Goal: Task Accomplishment & Management: Complete application form

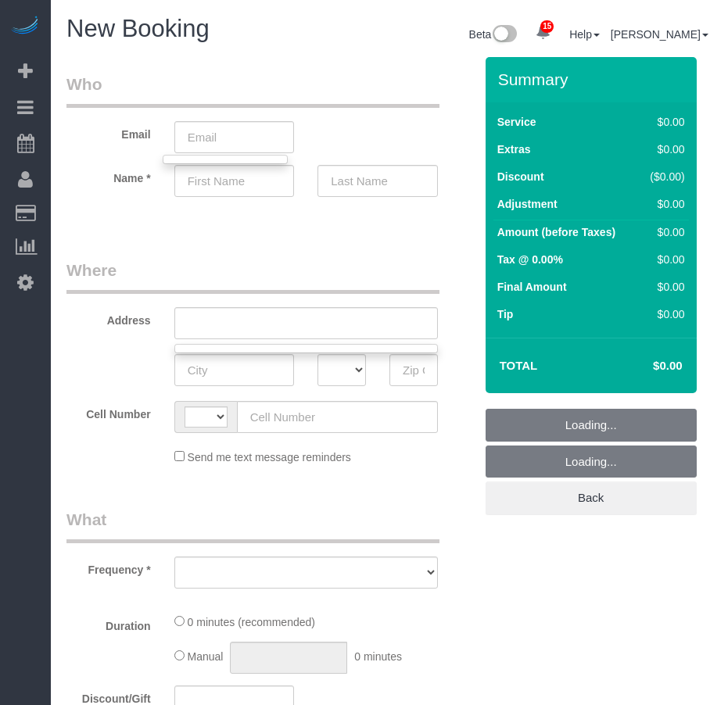
select select "string:[GEOGRAPHIC_DATA]"
select select "object:2127"
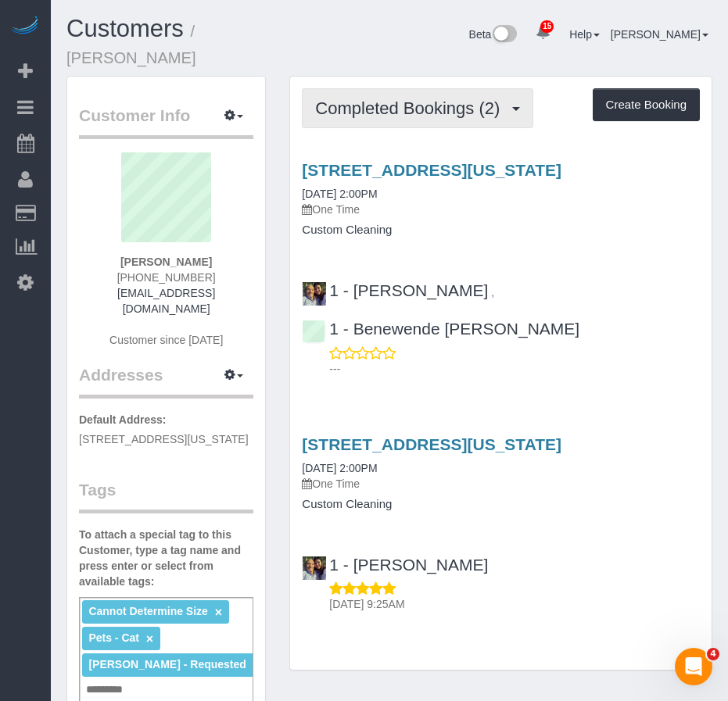
click at [393, 98] on span "Completed Bookings (2)" at bounding box center [411, 108] width 192 height 20
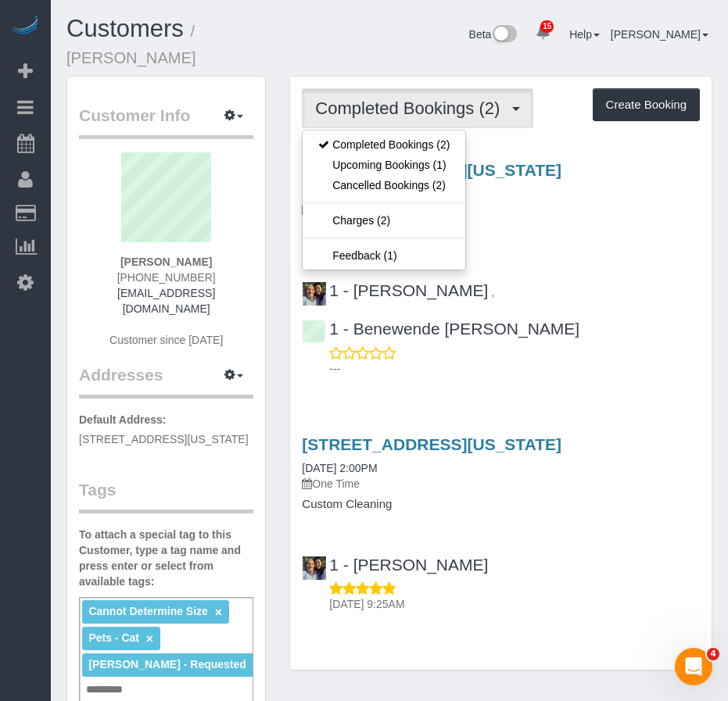
click at [597, 268] on div "1 - Xiomara Inga , 1 - Benewende Marie Therese Kiema ---" at bounding box center [500, 322] width 421 height 109
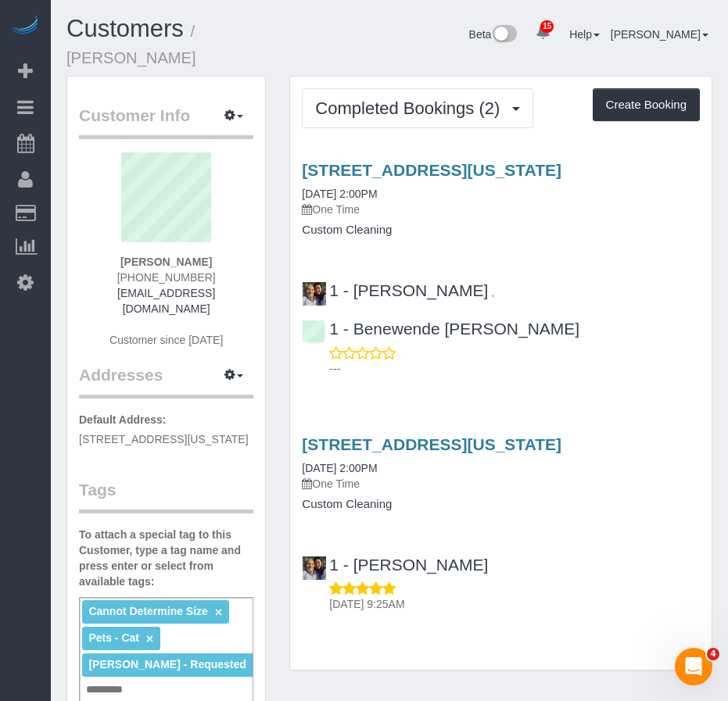
drag, startPoint x: 682, startPoint y: 156, endPoint x: 289, endPoint y: 154, distance: 393.2
click at [289, 154] on div "Completed Bookings (2) Completed Bookings (2) Upcoming Bookings (1) Cancelled B…" at bounding box center [500, 373] width 423 height 595
copy link "251 East 10th Street, Apt. 6, New York, NY 10009"
click at [345, 188] on link "08/16/2025 2:00PM" at bounding box center [339, 194] width 75 height 13
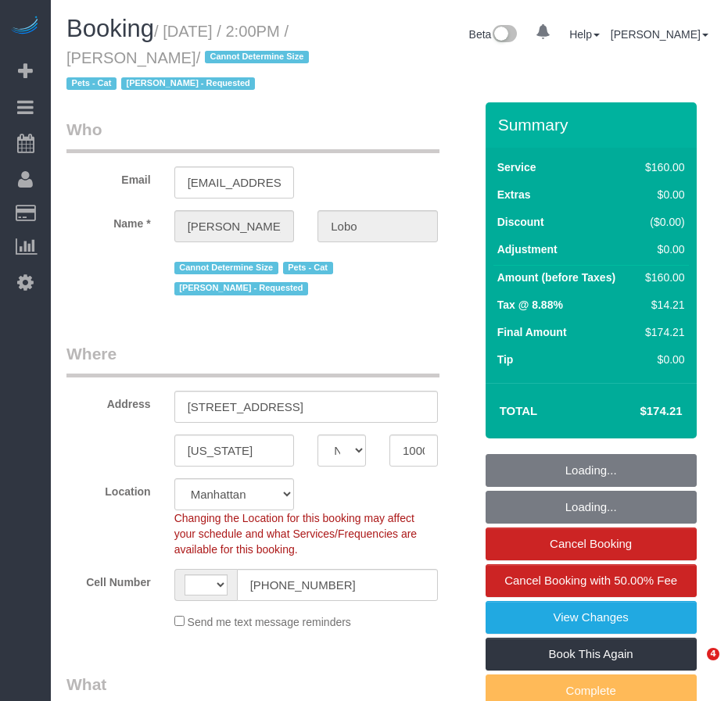
select select "NY"
select select "number:62"
select select "number:76"
select select "number:14"
select select "number:5"
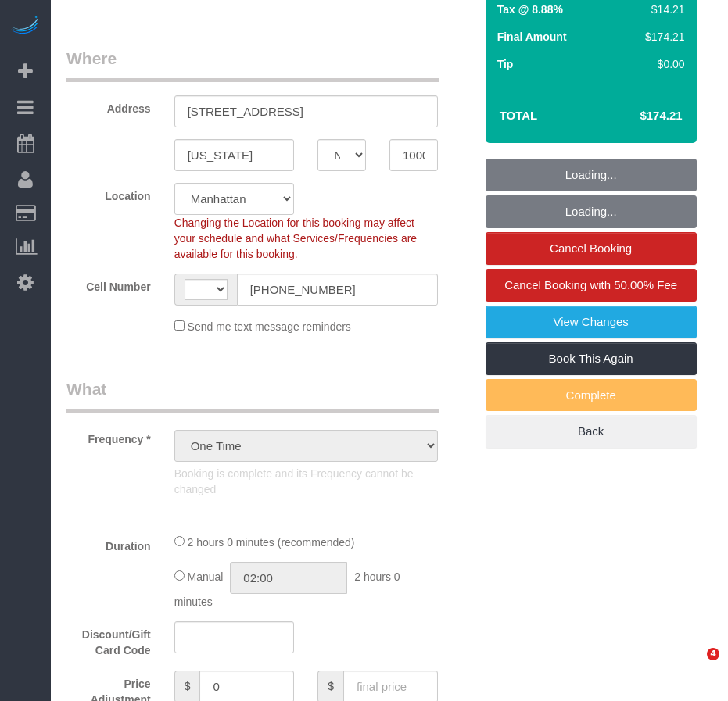
select select "object:927"
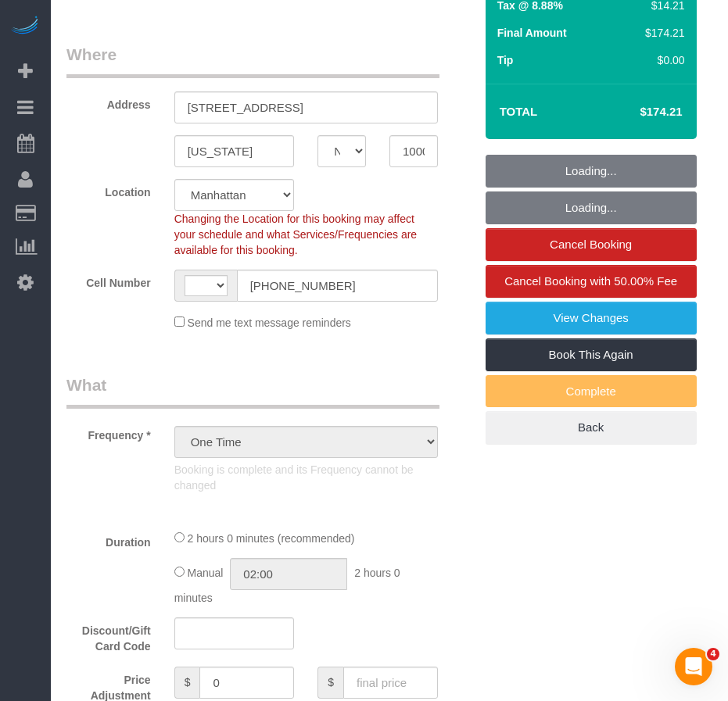
select select "string:US"
select select "string:stripe-pm_1Rosga4VGloSiKo777Tx90Dj"
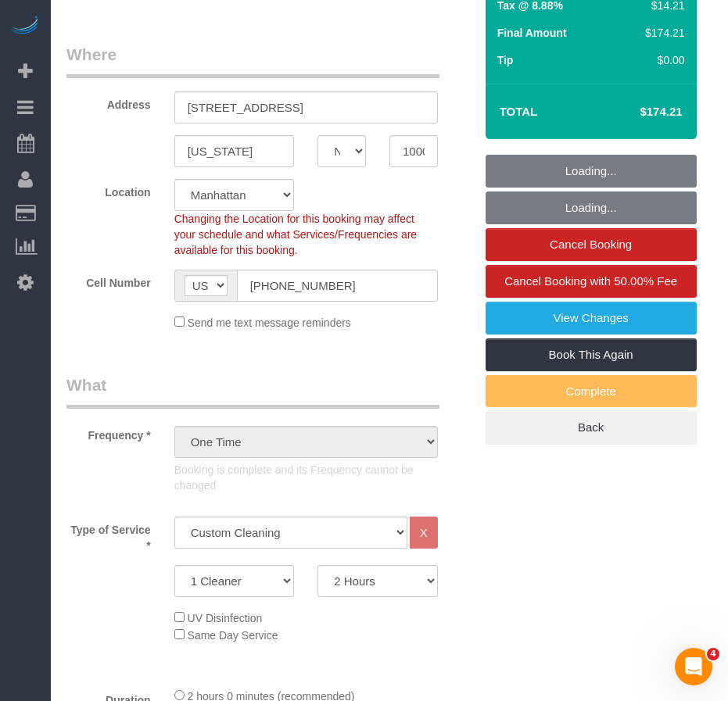
select select "spot1"
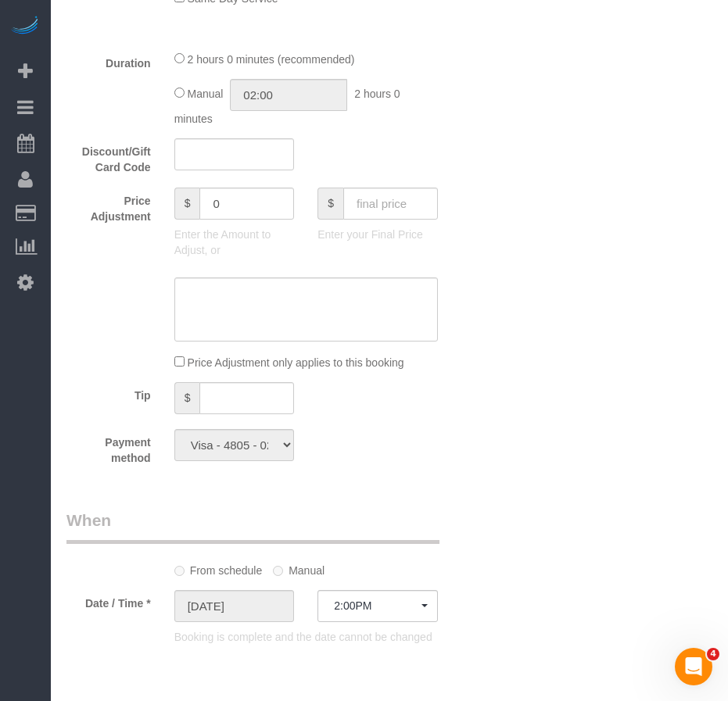
scroll to position [861, 0]
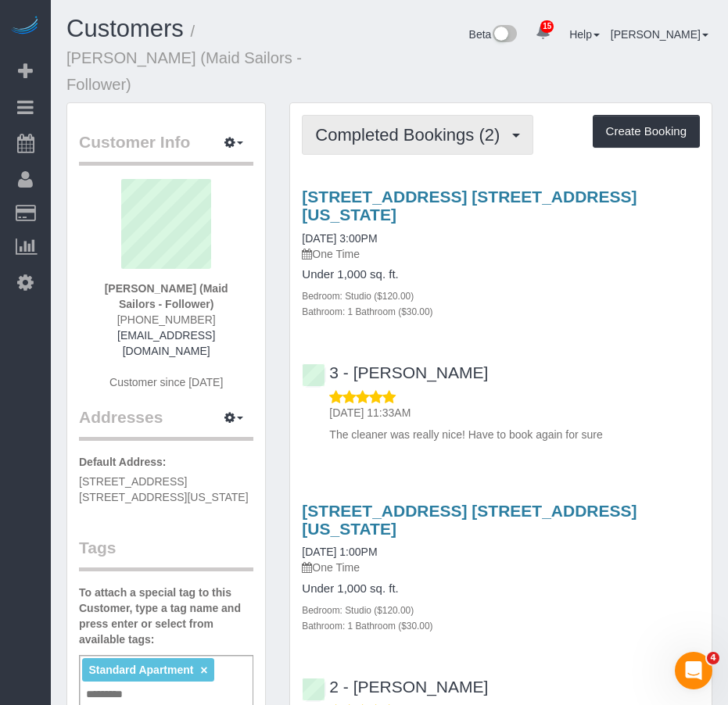
click at [424, 125] on span "Completed Bookings (2)" at bounding box center [411, 135] width 192 height 20
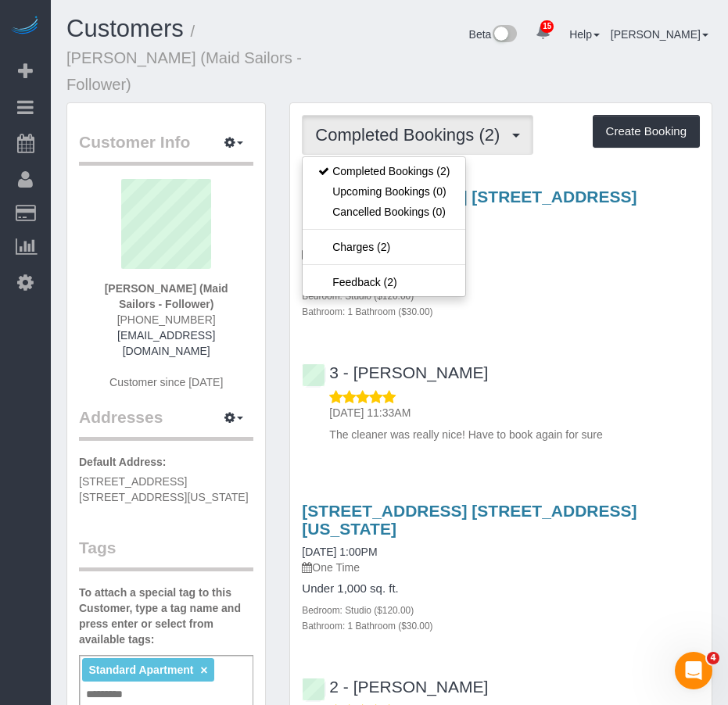
click at [489, 302] on div "561 10th Ave, Apt. 24b, New York, NY 10036 08/22/2025 3:00PM One Time Under 1,0…" at bounding box center [500, 311] width 421 height 275
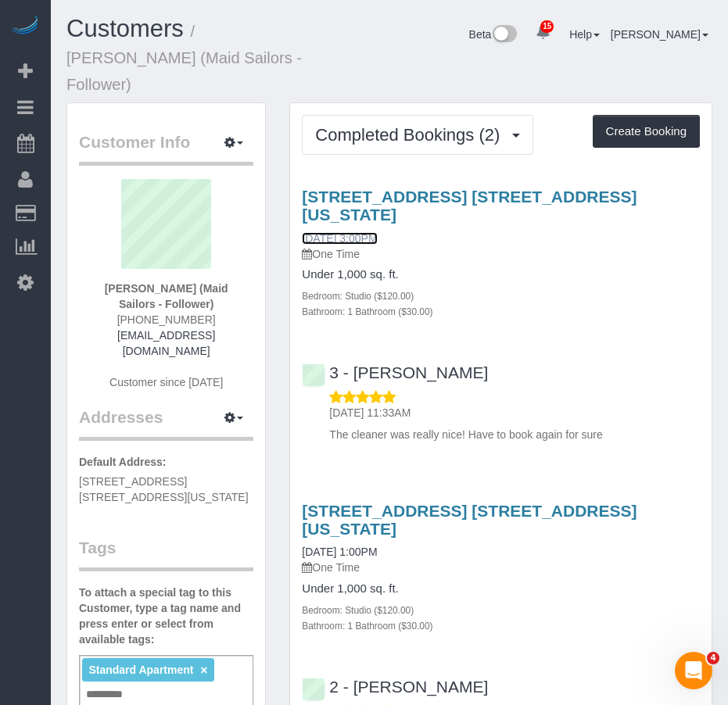
click at [353, 232] on link "08/22/2025 3:00PM" at bounding box center [339, 238] width 75 height 13
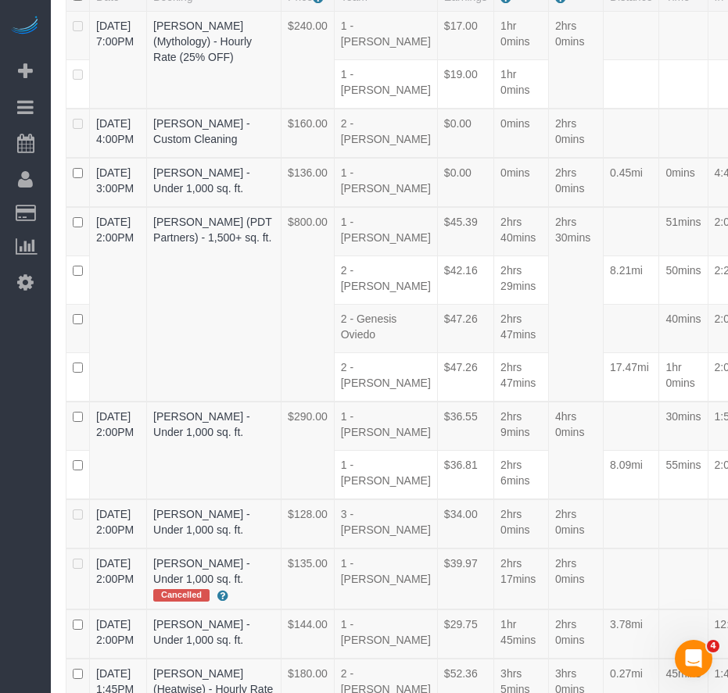
scroll to position [227, 0]
drag, startPoint x: 164, startPoint y: 299, endPoint x: 224, endPoint y: 317, distance: 62.6
click at [224, 317] on td "Elizabeth Pommeranz (PDT Partners) - 1,500+ sq. ft." at bounding box center [215, 304] width 134 height 195
copy link "Elizabeth Pommeranz"
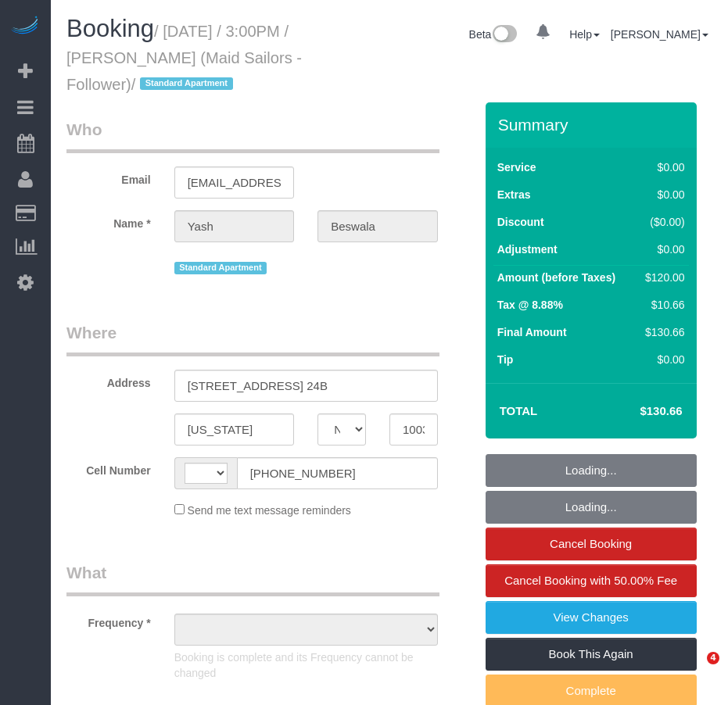
select select "NY"
select select "number:60"
select select "number:78"
select select "number:15"
select select "number:5"
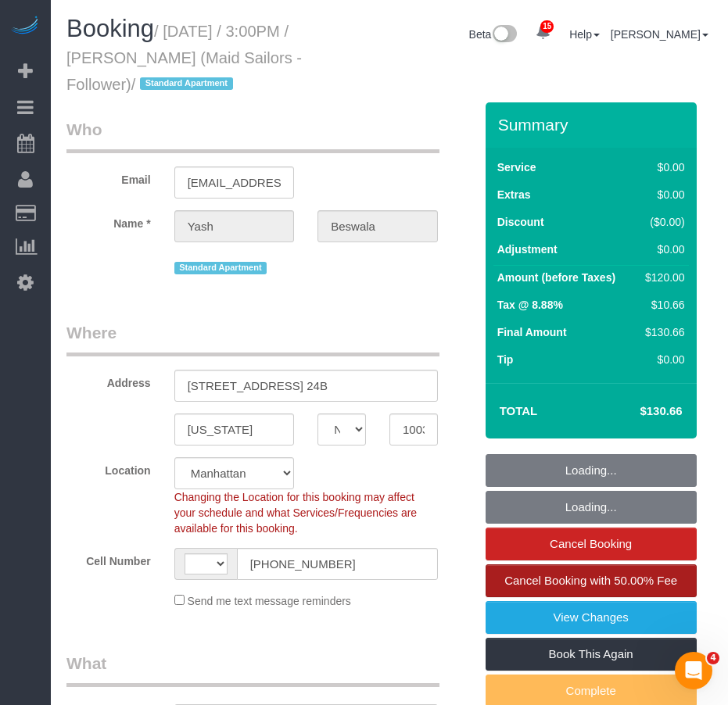
select select "string:[GEOGRAPHIC_DATA]"
select select "string:stripe-pm_1RydBn4VGloSiKo7z8hn8fv2"
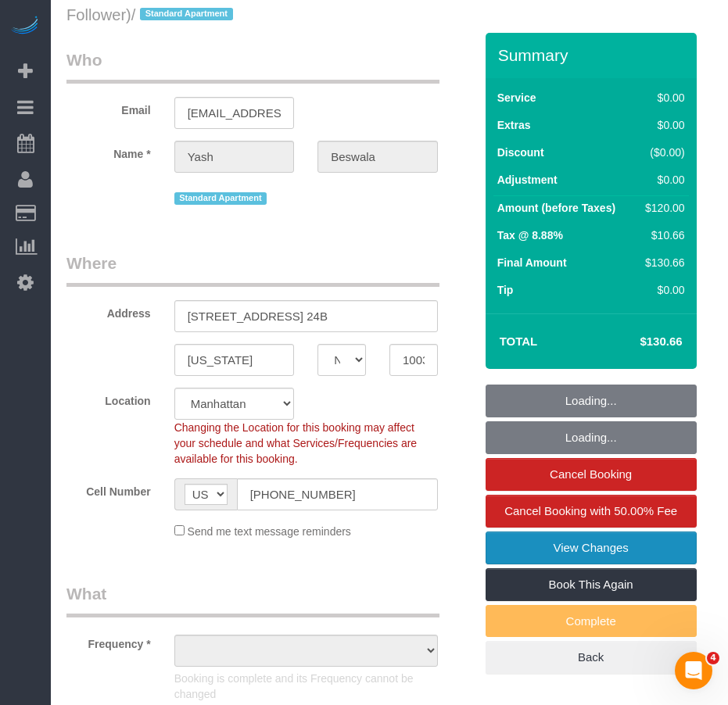
scroll to position [156, 0]
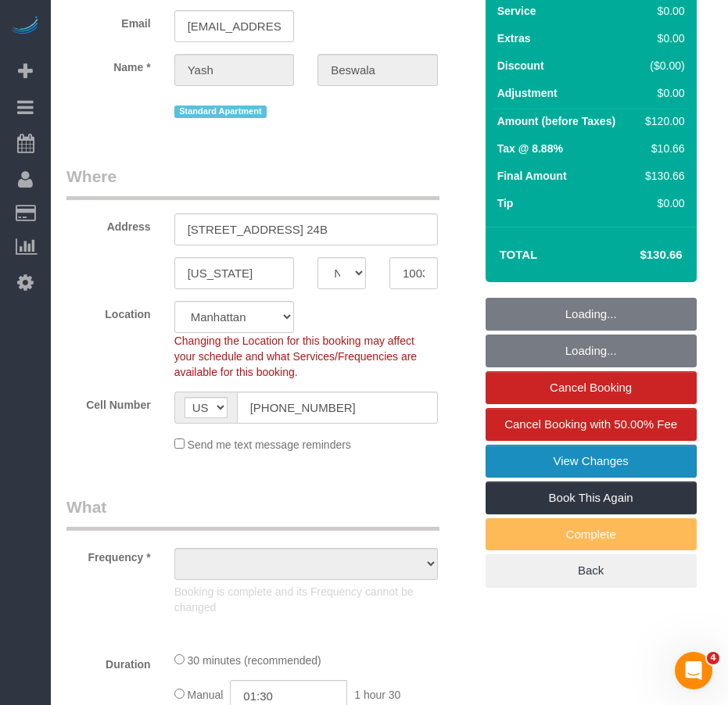
select select "object:911"
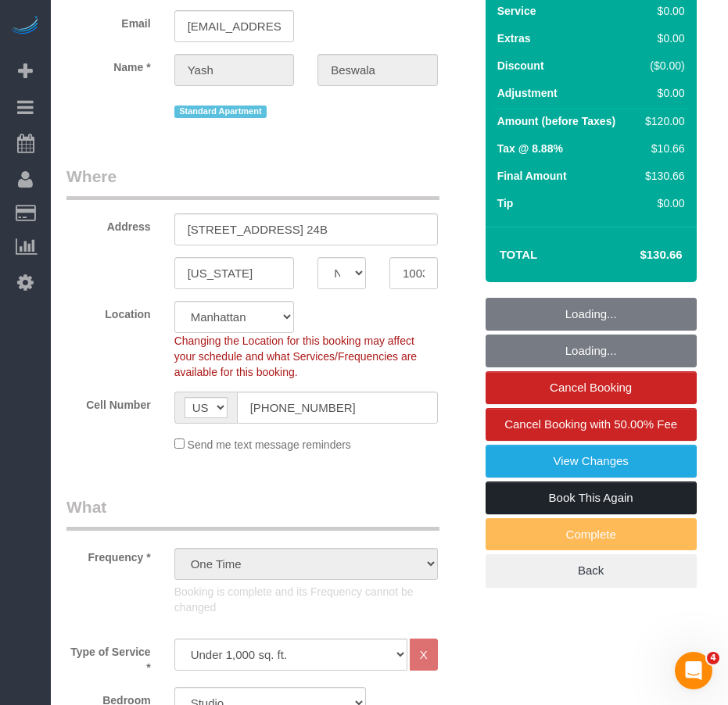
select select "spot1"
select select "object:1448"
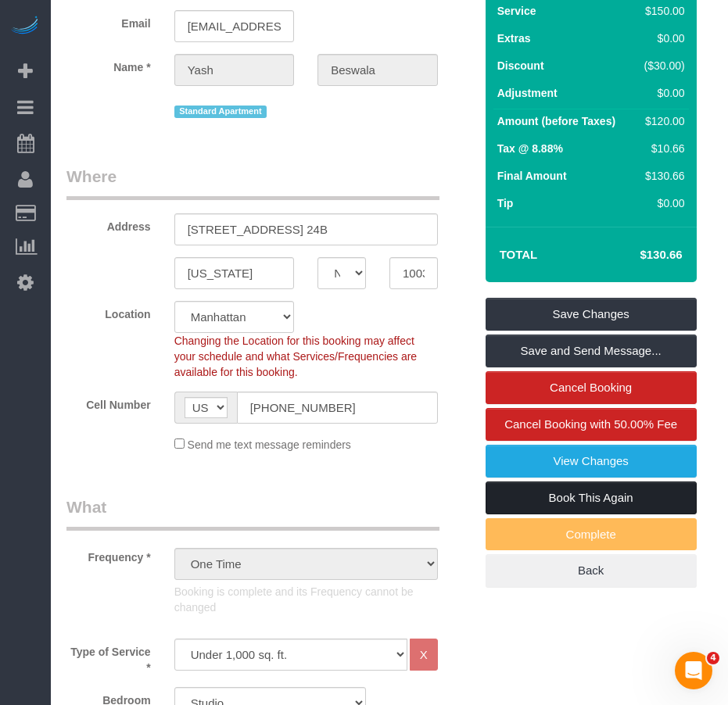
click at [586, 499] on link "Book This Again" at bounding box center [590, 497] width 211 height 33
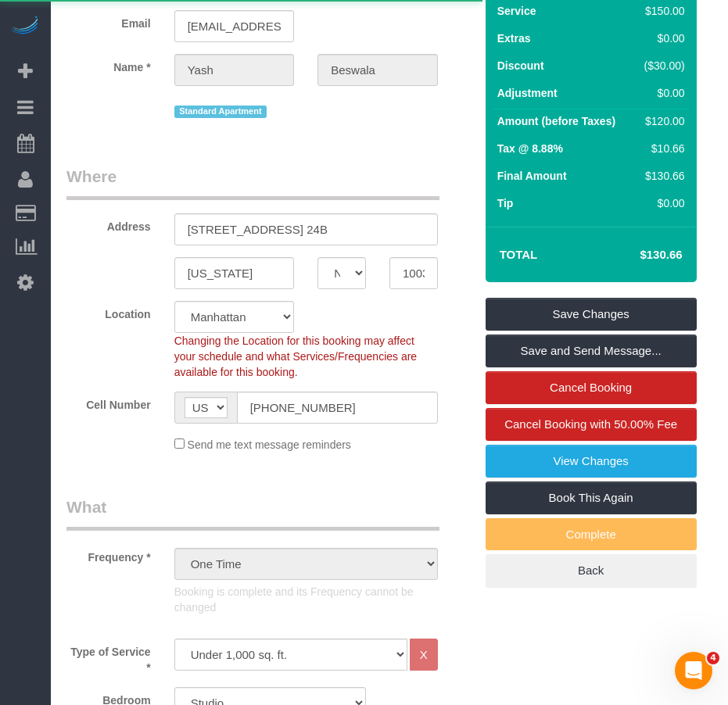
select select "NY"
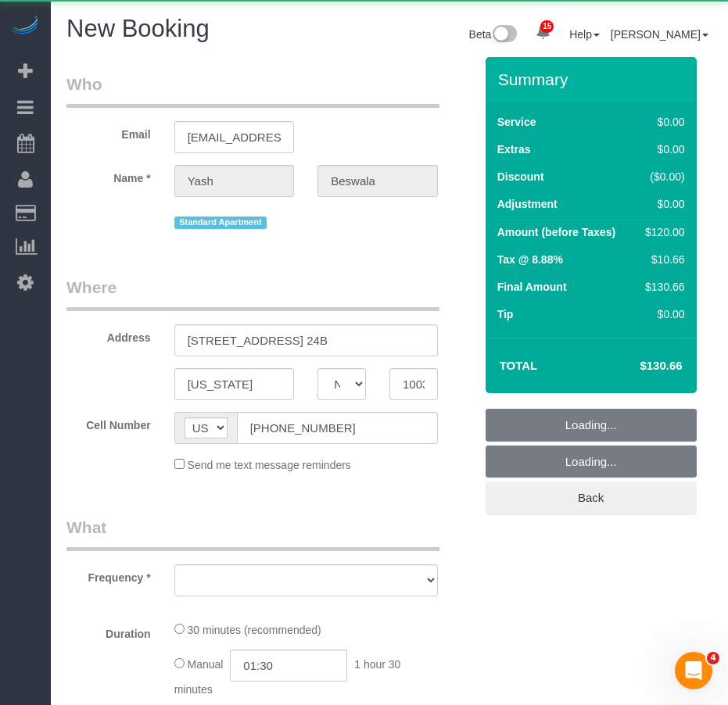
select select "number:60"
select select "number:78"
select select "number:15"
select select "number:5"
select select "object:2326"
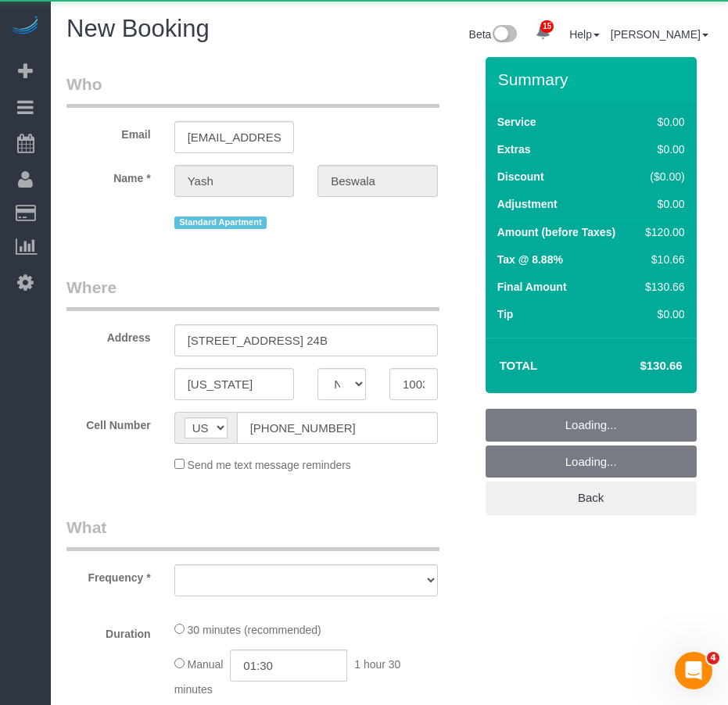
select select "string:stripe-pm_1RydBn4VGloSiKo7z8hn8fv2"
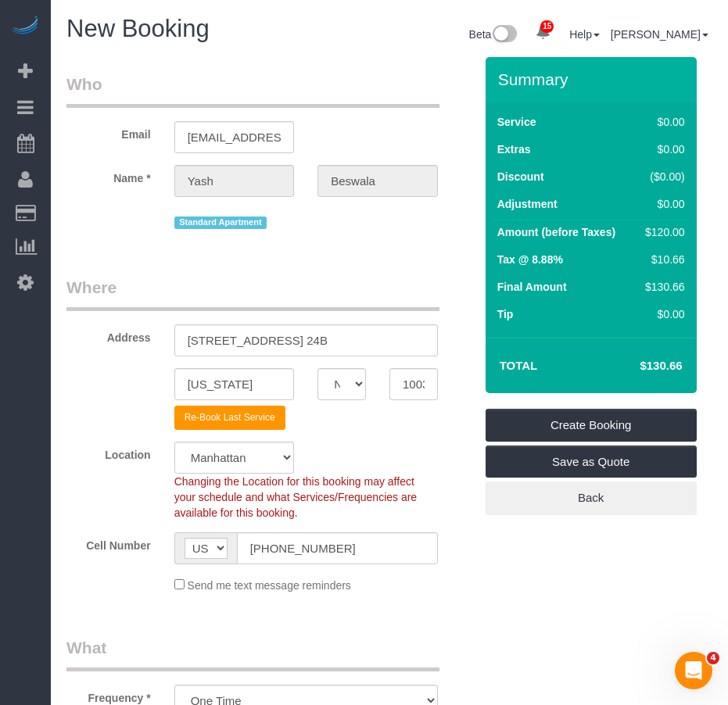
select select "object:2899"
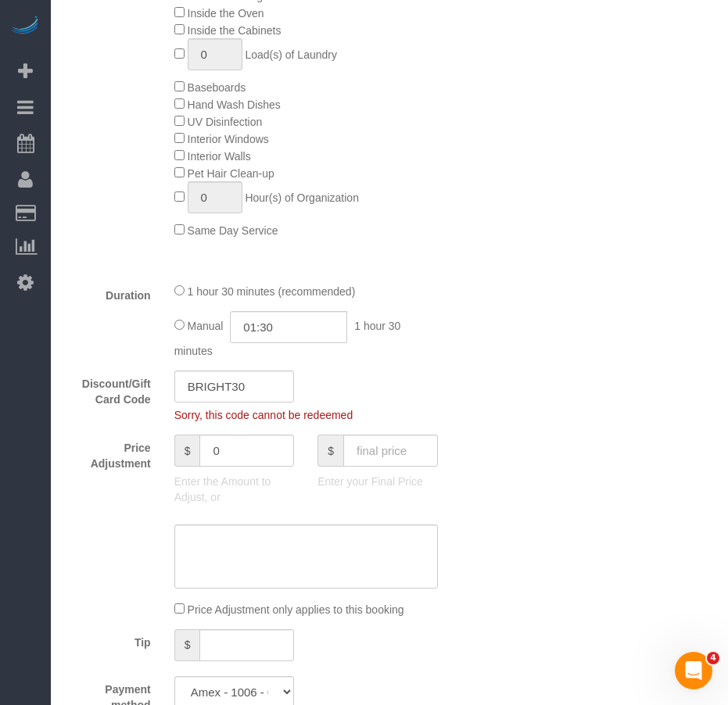
scroll to position [938, 0]
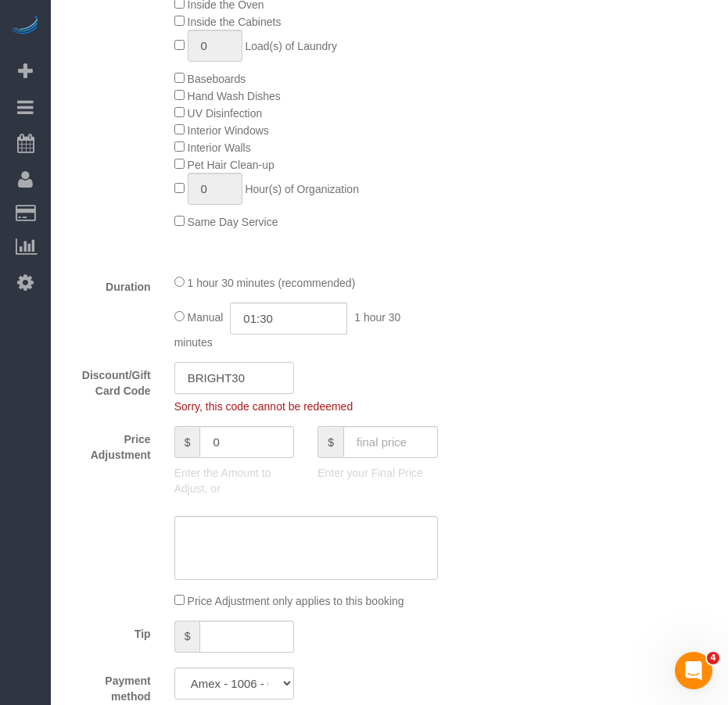
drag, startPoint x: 252, startPoint y: 381, endPoint x: 175, endPoint y: 380, distance: 76.6
click at [175, 380] on input "BRIGHT30" at bounding box center [234, 378] width 120 height 32
click at [578, 469] on div "Who Email [EMAIL_ADDRESS][DOMAIN_NAME] Name * [GEOGRAPHIC_DATA] [GEOGRAPHIC_DAT…" at bounding box center [389, 479] width 646 height 2721
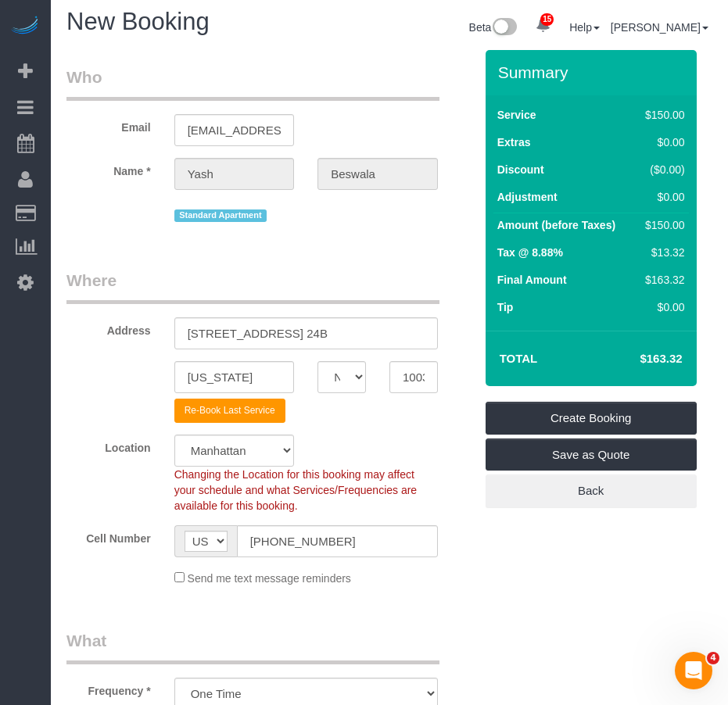
scroll to position [0, 0]
